Goal: Register for event/course

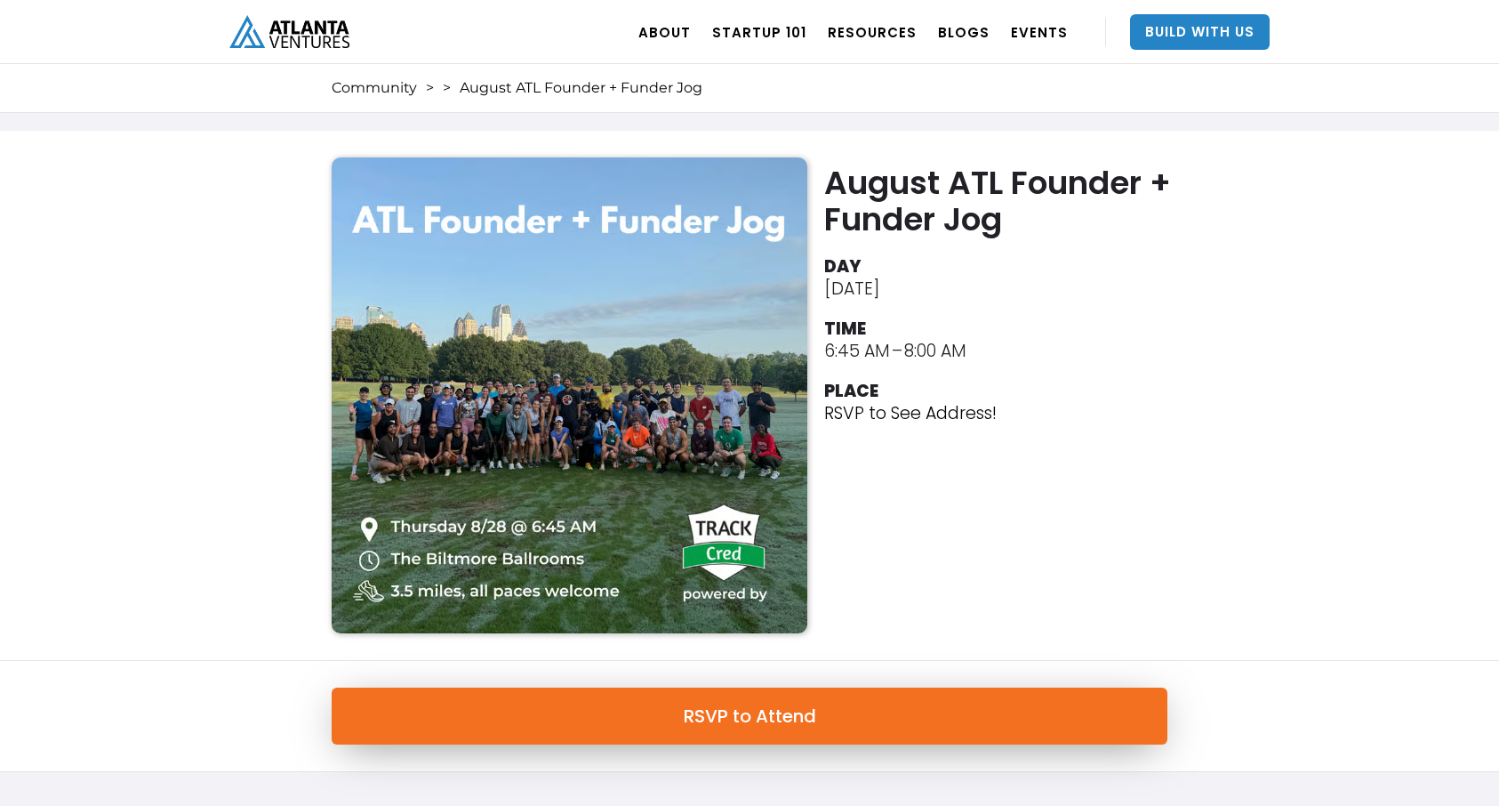
click at [766, 709] on link "RSVP to Attend" at bounding box center [750, 715] width 836 height 57
drag, startPoint x: 953, startPoint y: 293, endPoint x: 798, endPoint y: 296, distance: 155.6
click at [798, 296] on div "August ATL Founder + Funder Jog DAY [DATE] TIME 6:45 AM – 8:00 AM PLACE RSVP to…" at bounding box center [750, 395] width 854 height 476
click at [950, 370] on ul "DAY [DATE] TIME 6:45 AM – 8:00 AM PLACE RSVP to See Address!" at bounding box center [1000, 342] width 352 height 182
click at [944, 356] on div "8:00 AM" at bounding box center [935, 351] width 62 height 22
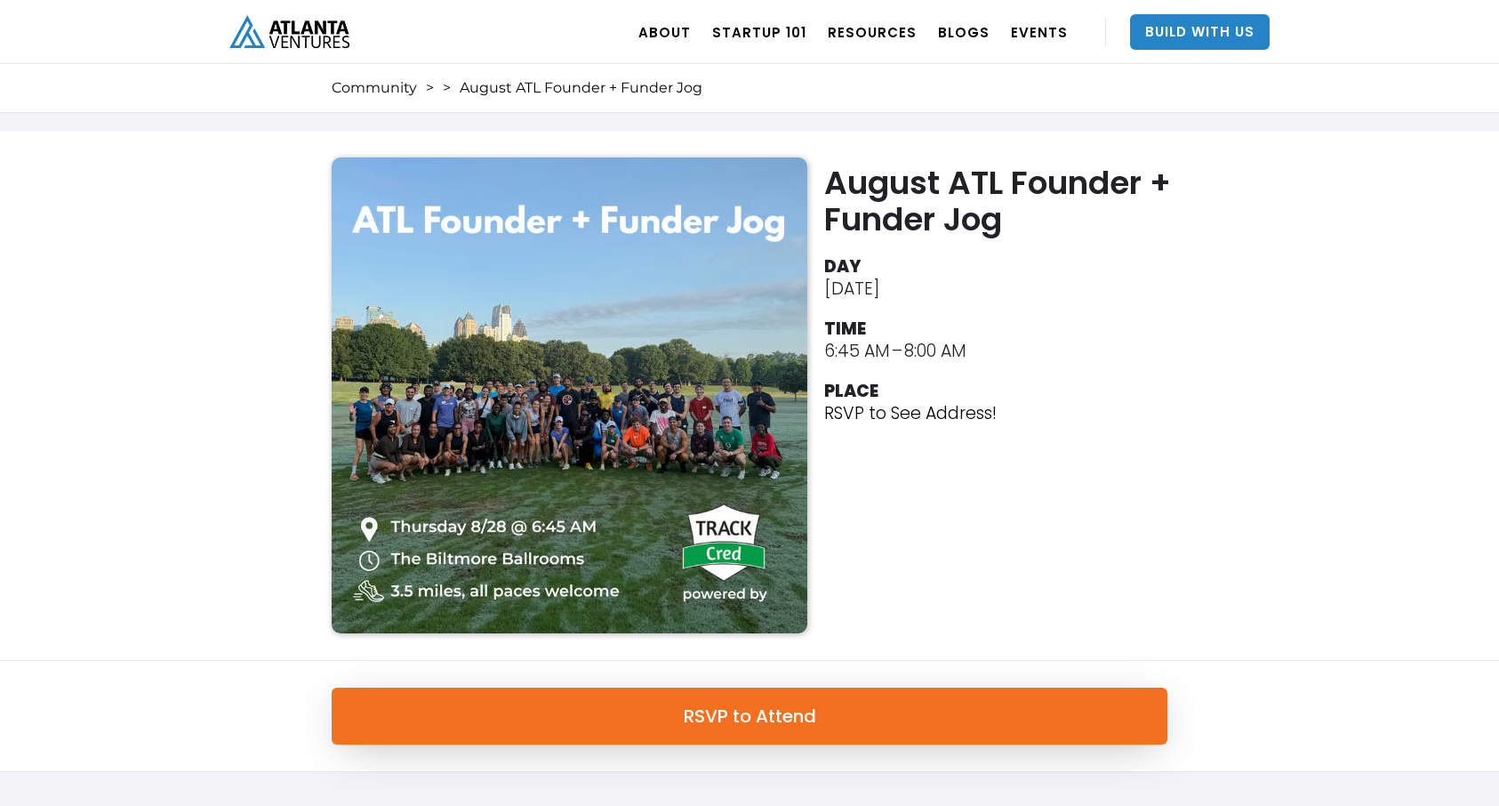
click at [943, 355] on div "8:00 AM" at bounding box center [935, 351] width 62 height 22
click at [941, 349] on div "8:00 AM" at bounding box center [935, 351] width 62 height 22
click at [901, 416] on p "RSVP to See Address!" at bounding box center [910, 413] width 172 height 22
click at [901, 415] on p "RSVP to See Address!" at bounding box center [910, 413] width 172 height 22
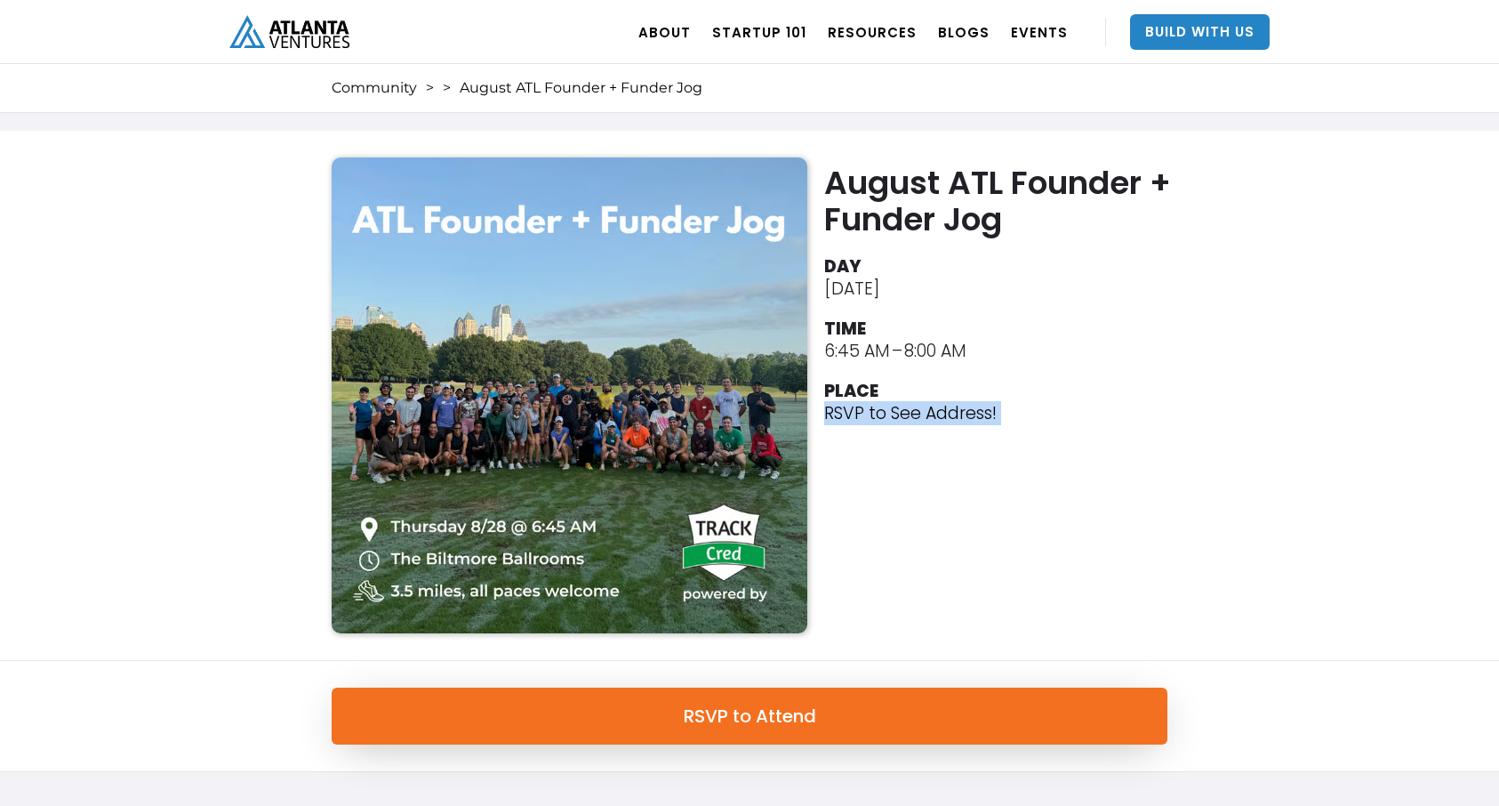
click at [307, 234] on div "August ATL Founder + Funder Jog DAY [DATE] TIME 6:45 AM – 8:00 AM PLACE RSVP to…" at bounding box center [749, 396] width 1499 height 530
